Goal: Download file/media

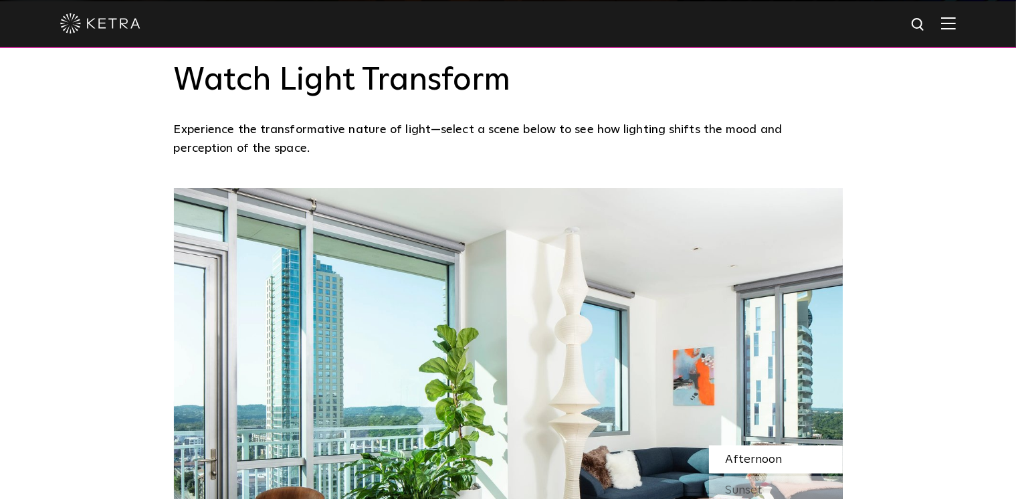
scroll to position [803, 0]
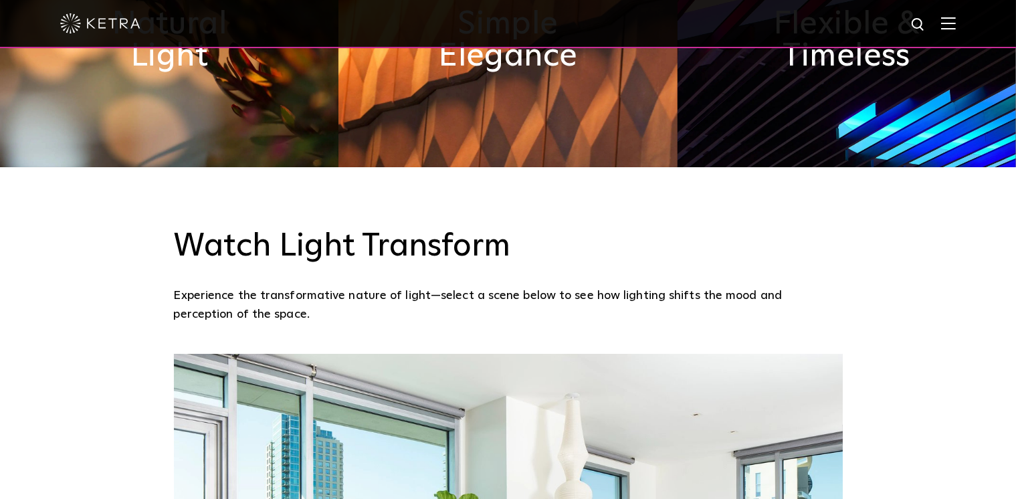
click at [956, 32] on div at bounding box center [508, 23] width 896 height 47
click at [956, 19] on img at bounding box center [949, 23] width 15 height 13
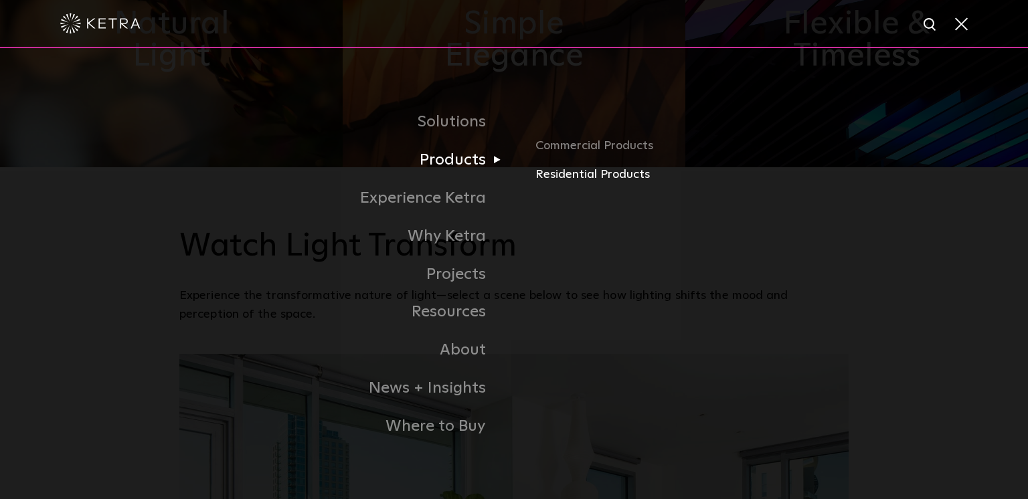
click at [618, 175] on link "Residential Products" at bounding box center [691, 174] width 313 height 19
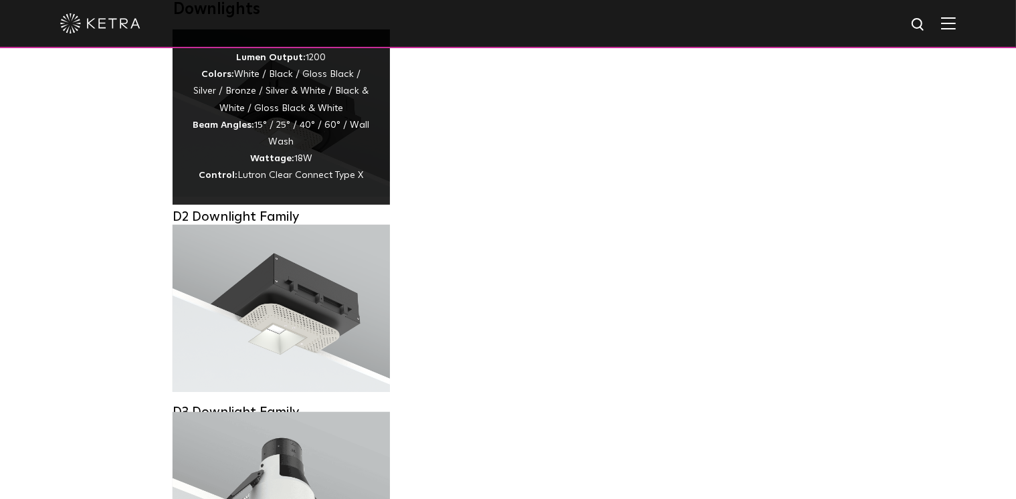
scroll to position [268, 0]
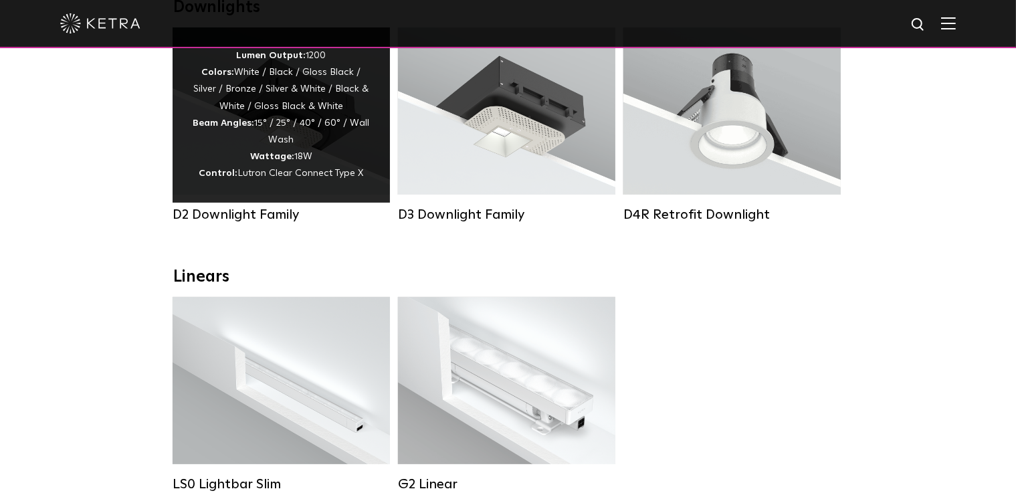
click at [295, 197] on div "Lumen Output: 1200 Colors: White / Black / Gloss Black / Silver / Bronze / Silv…" at bounding box center [281, 114] width 217 height 175
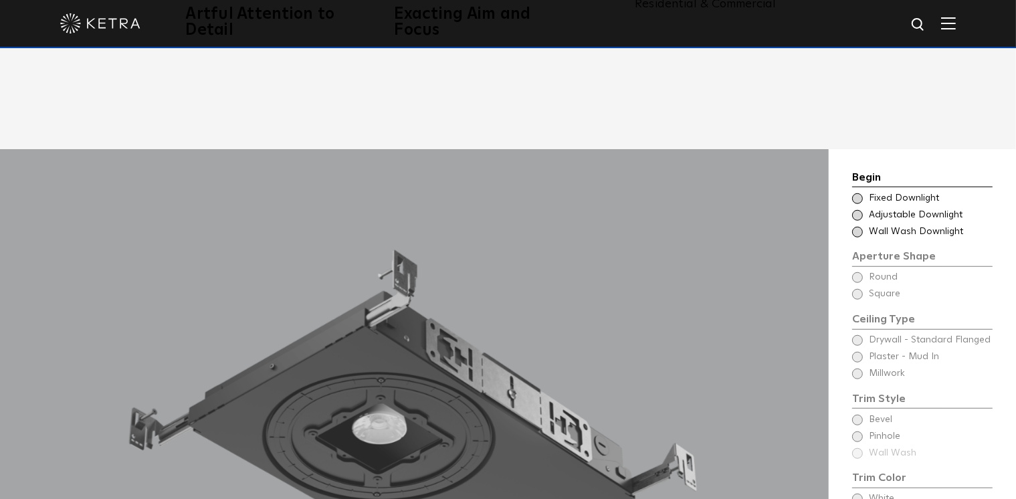
scroll to position [1004, 0]
click at [936, 209] on span "Adjustable Downlight" at bounding box center [930, 215] width 122 height 13
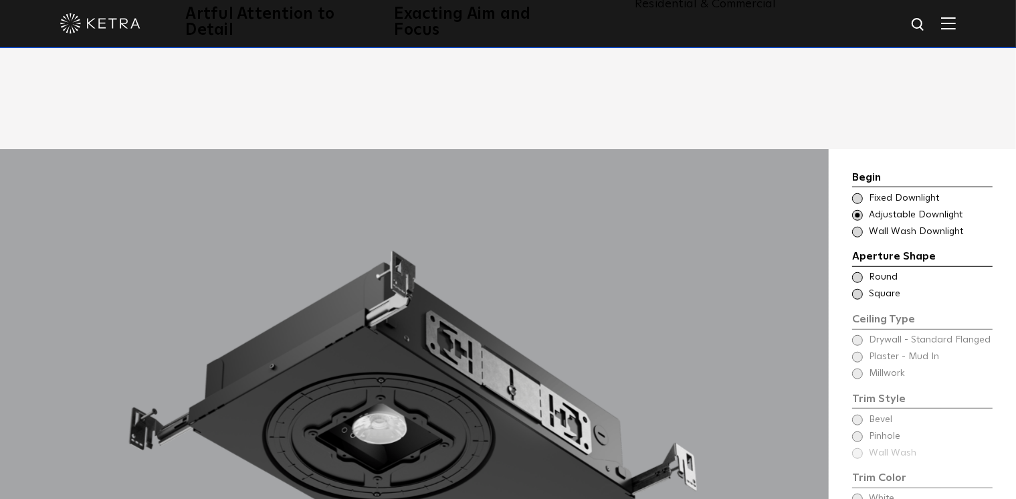
click at [878, 288] on span "Square" at bounding box center [930, 294] width 122 height 13
click at [878, 271] on span "Round" at bounding box center [930, 277] width 122 height 13
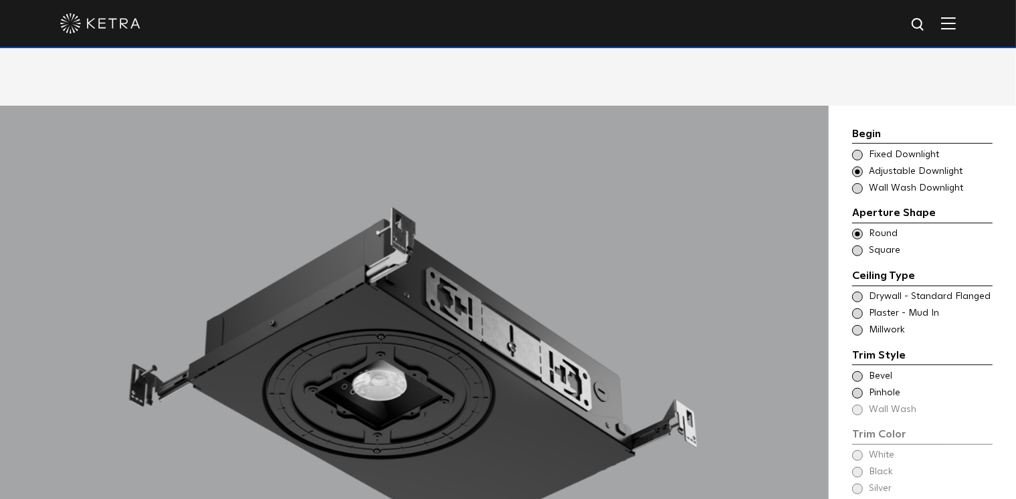
scroll to position [1071, 0]
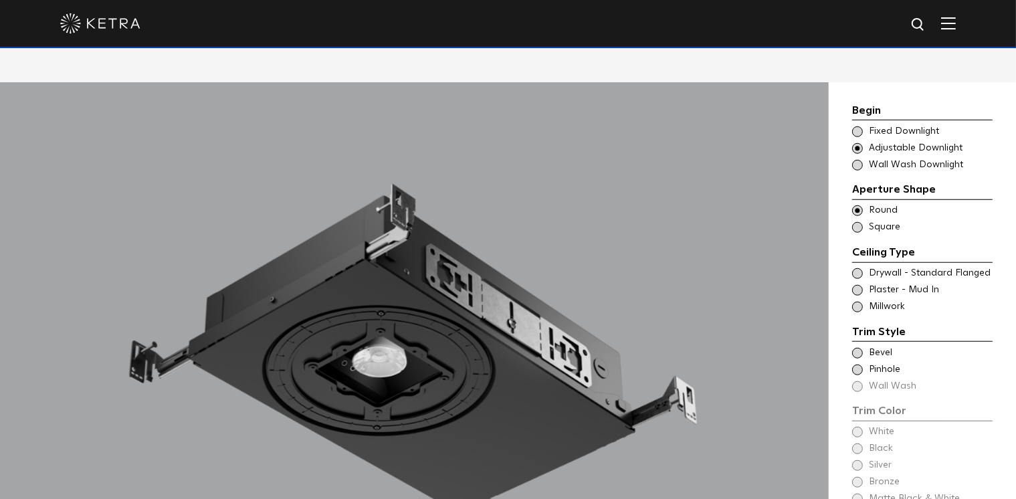
click at [896, 300] on span "Millwork" at bounding box center [930, 306] width 122 height 13
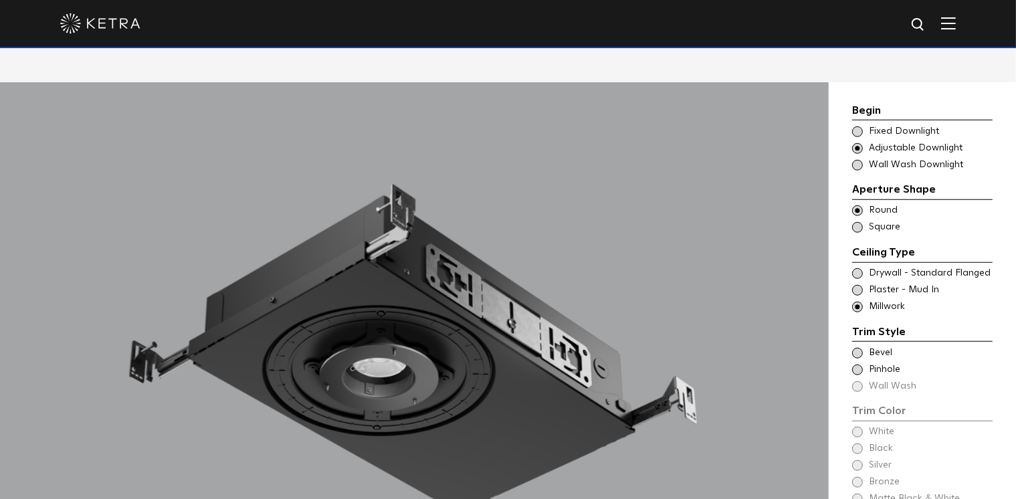
click at [878, 347] on span "Bevel" at bounding box center [930, 353] width 122 height 13
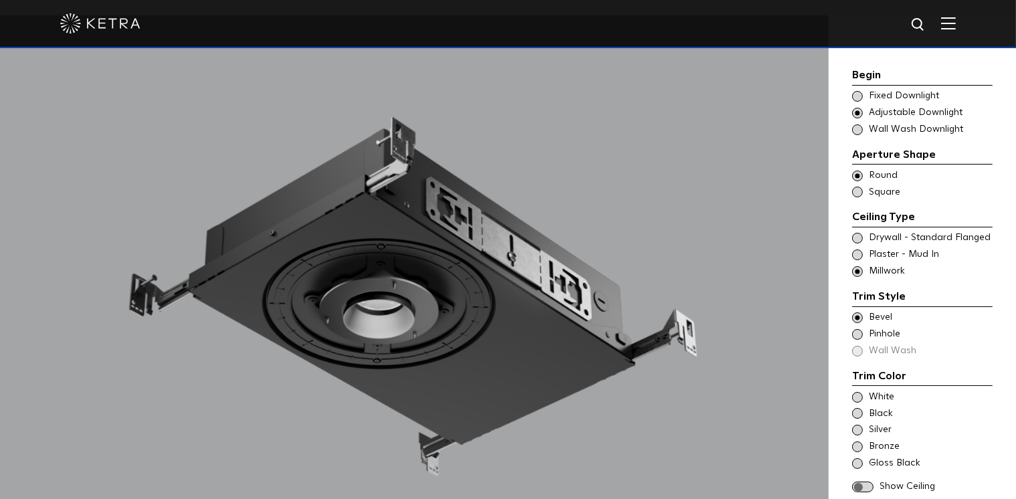
scroll to position [1205, 0]
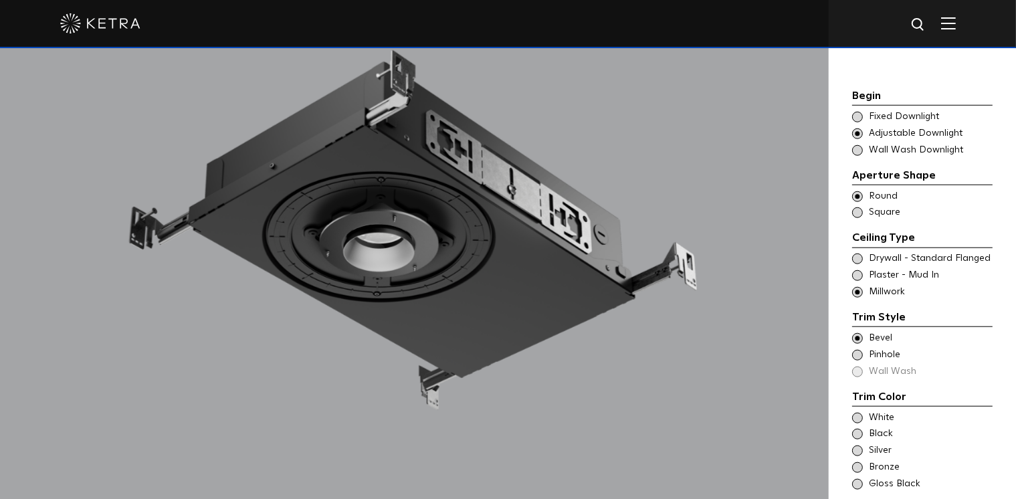
click at [880, 461] on span "Bronze" at bounding box center [930, 467] width 122 height 13
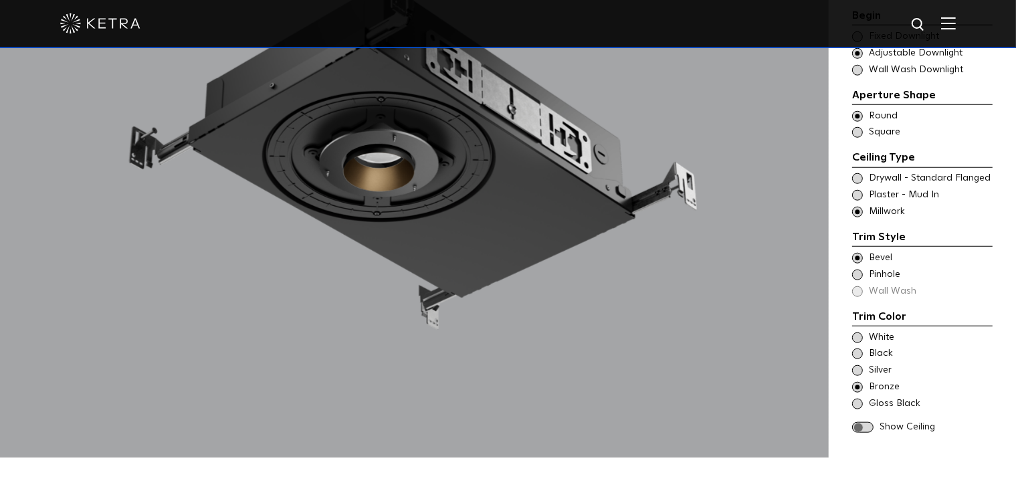
scroll to position [1271, 0]
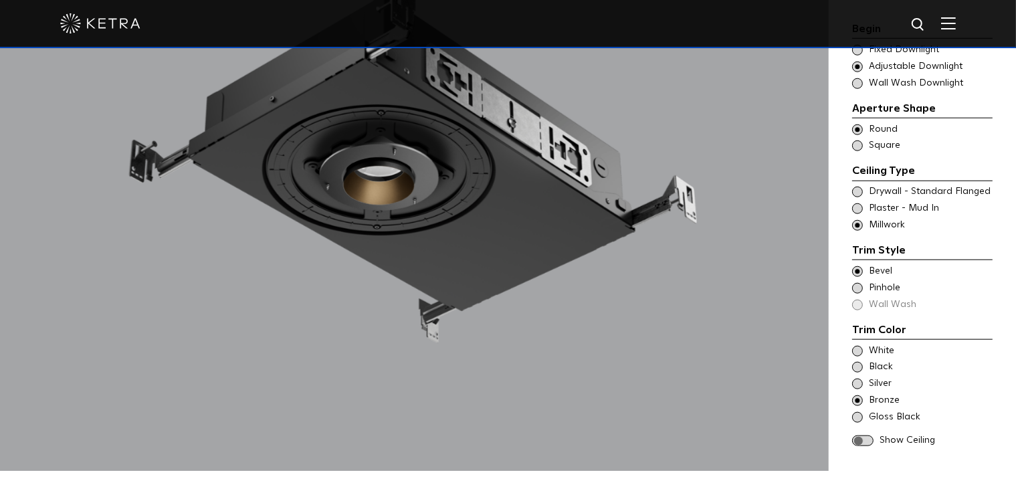
click at [875, 434] on div "Show Ceiling" at bounding box center [923, 440] width 141 height 13
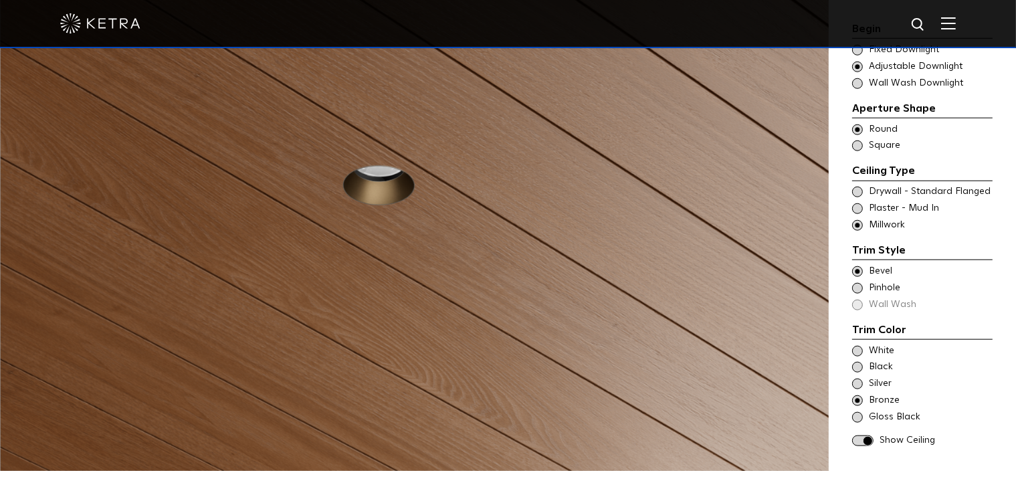
click at [872, 436] on span at bounding box center [863, 441] width 21 height 11
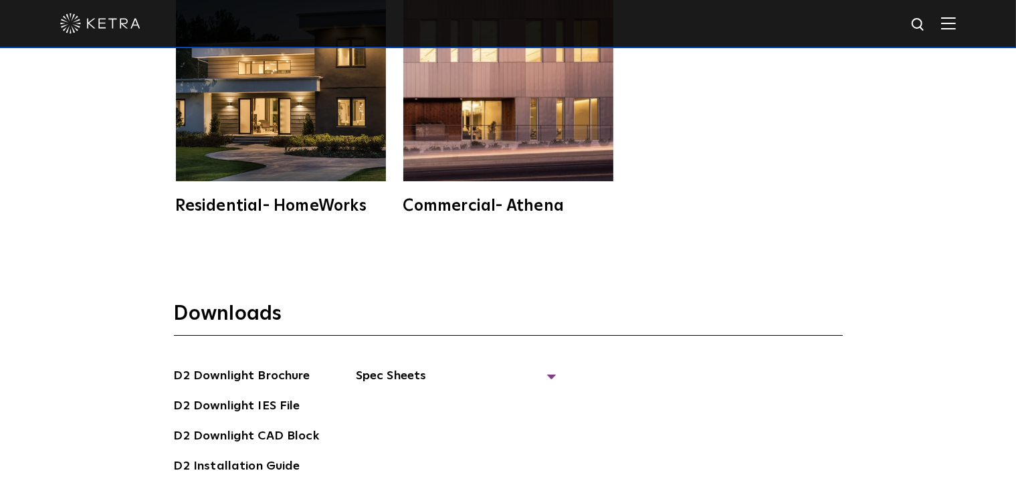
scroll to position [3413, 0]
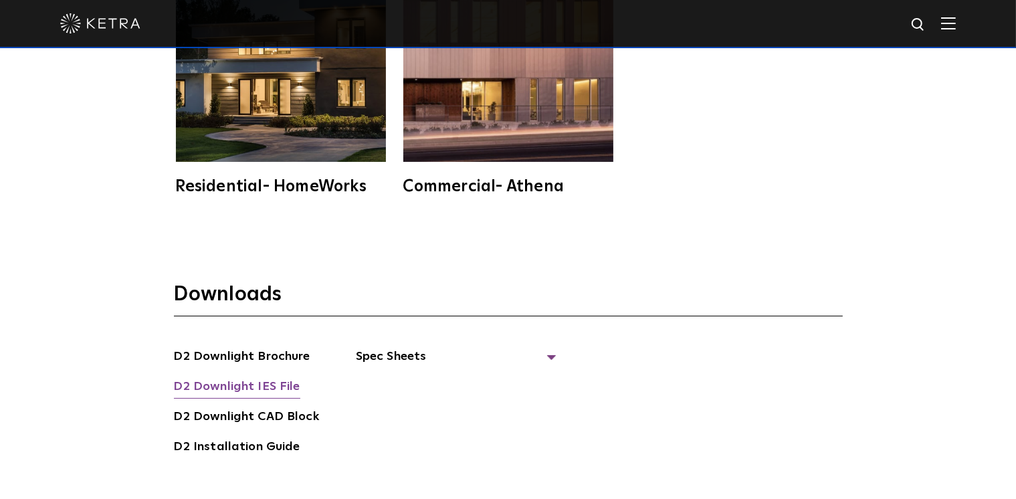
click at [262, 377] on link "D2 Downlight IES File" at bounding box center [237, 387] width 126 height 21
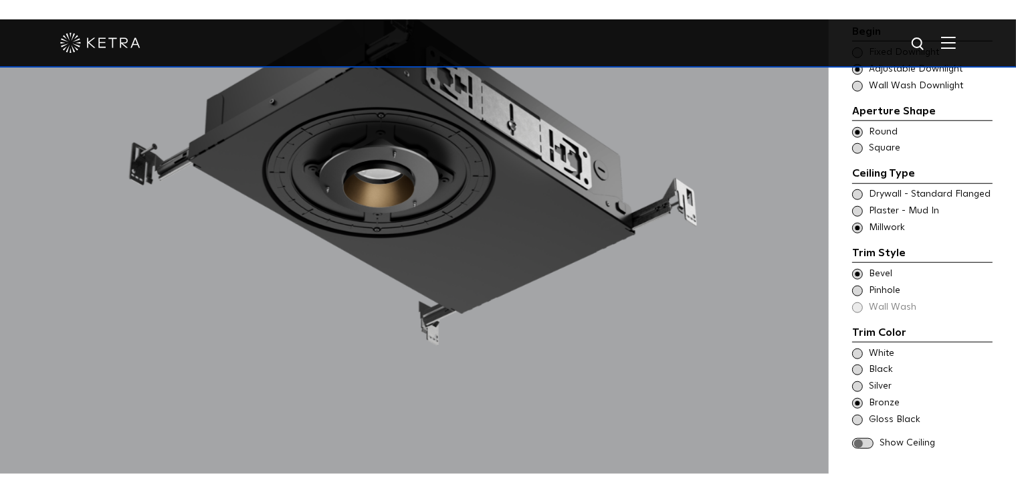
scroll to position [1138, 0]
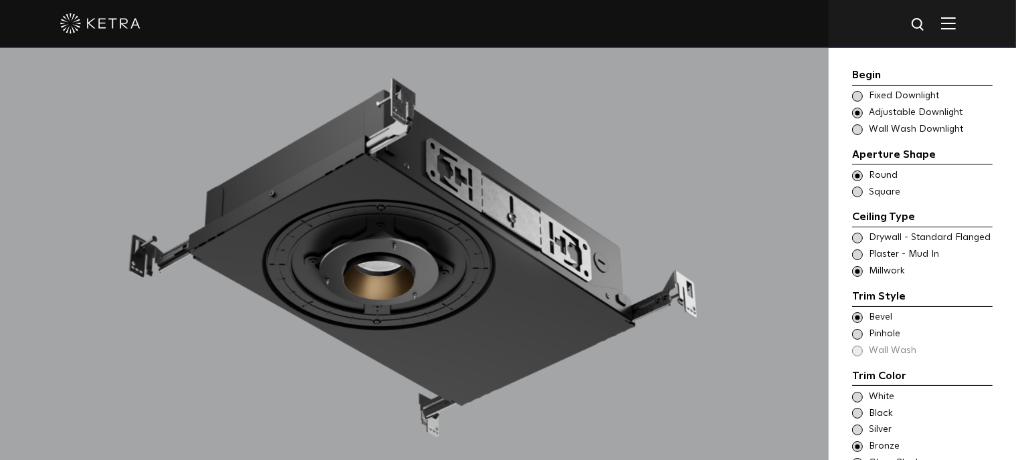
click at [898, 124] on span "Wall Wash Downlight" at bounding box center [930, 129] width 122 height 13
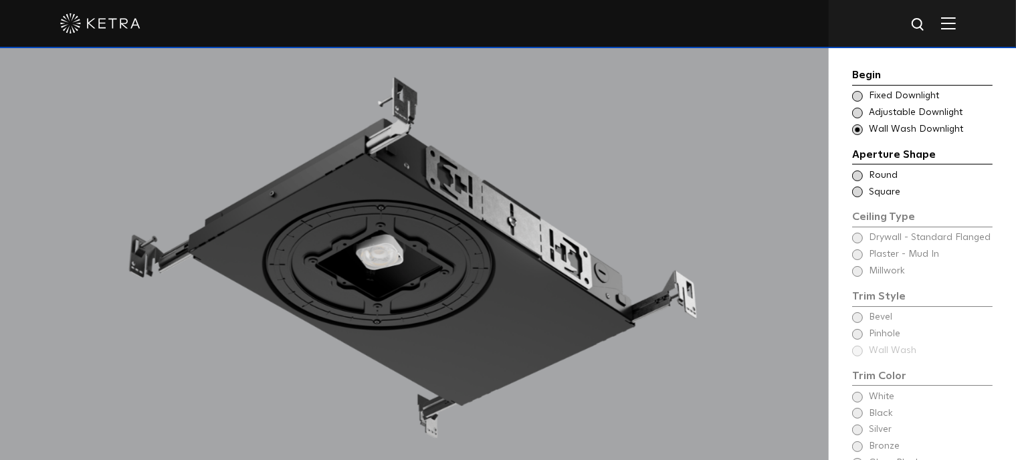
click at [882, 186] on span "Square" at bounding box center [930, 192] width 122 height 13
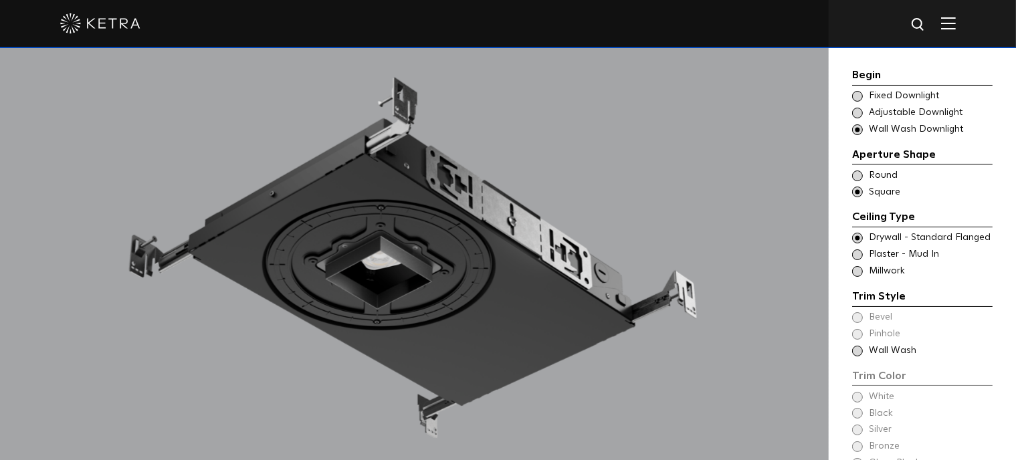
click at [882, 179] on span "Round" at bounding box center [930, 175] width 122 height 13
click at [895, 274] on span "Millwork" at bounding box center [930, 271] width 122 height 13
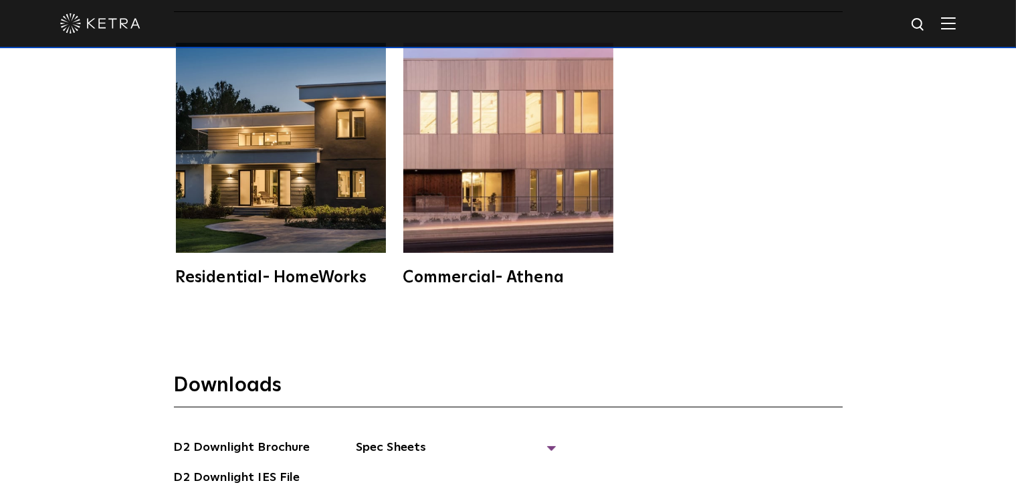
scroll to position [3413, 0]
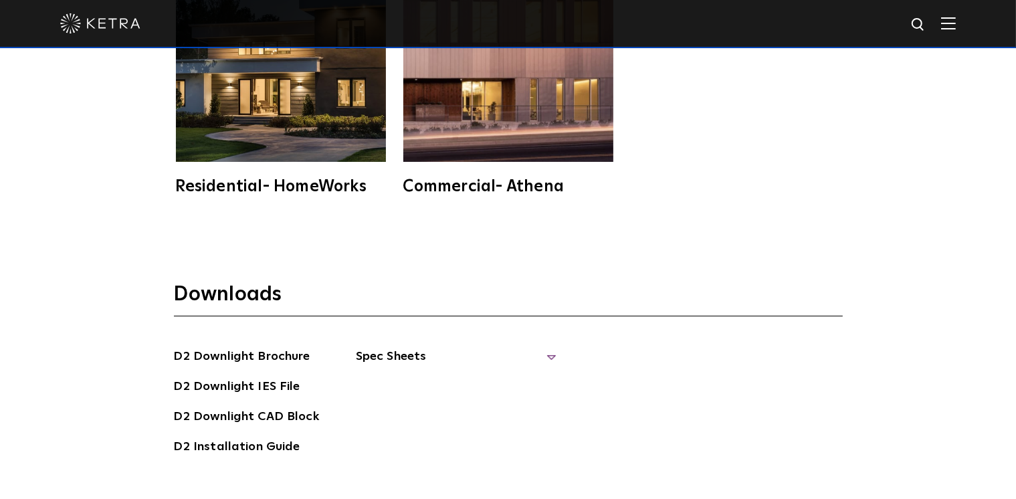
click at [547, 347] on span "Spec Sheets" at bounding box center [456, 361] width 201 height 29
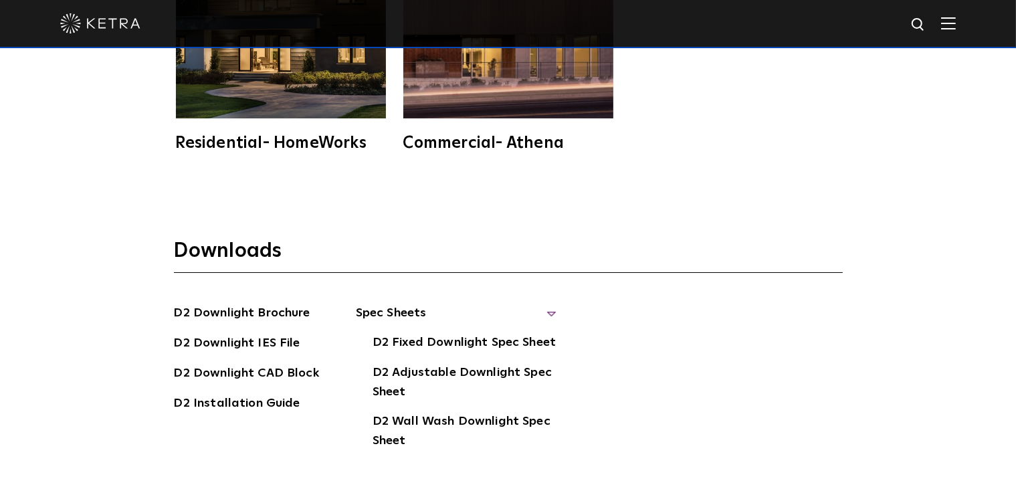
scroll to position [3480, 0]
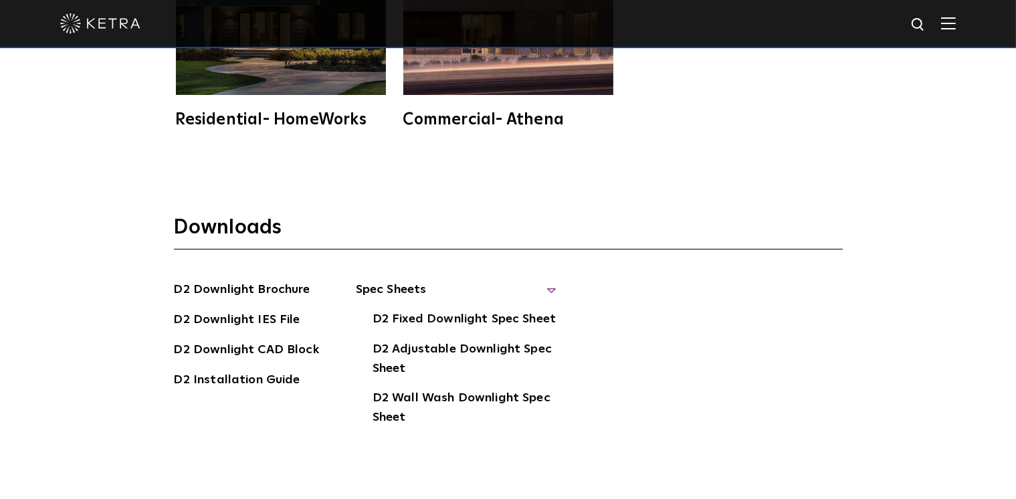
click at [550, 280] on span "Spec Sheets" at bounding box center [456, 294] width 201 height 29
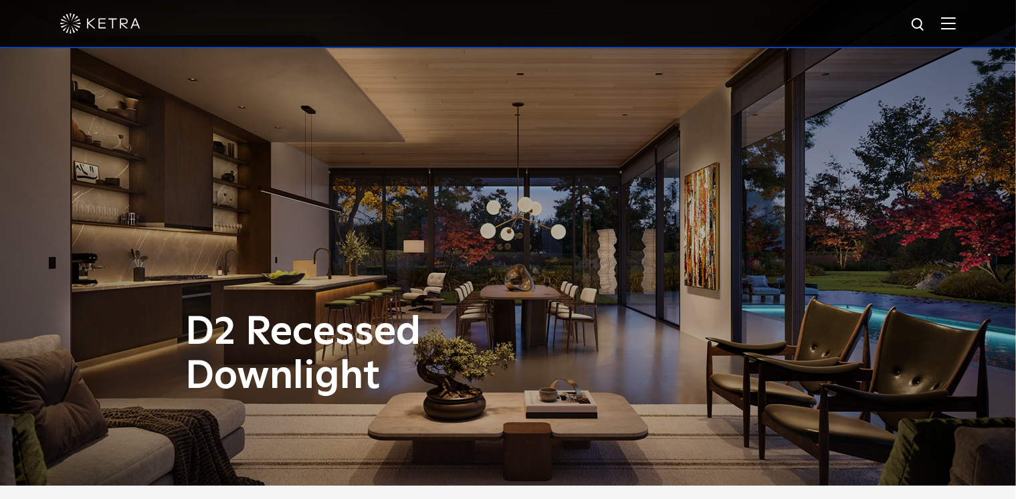
scroll to position [0, 0]
